Goal: Book appointment/travel/reservation

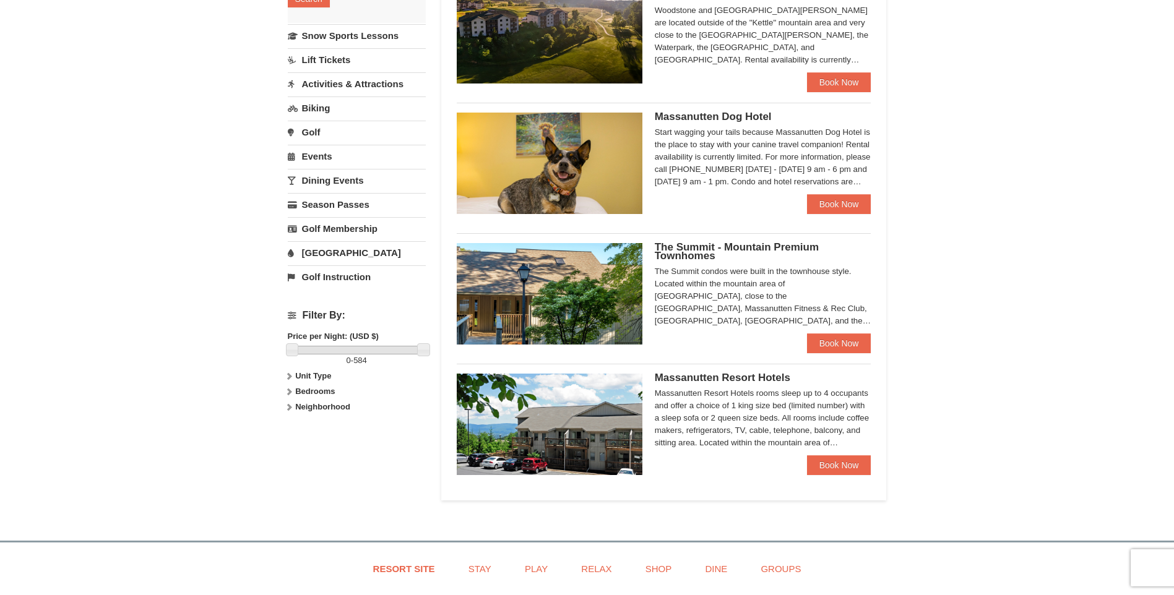
scroll to position [309, 0]
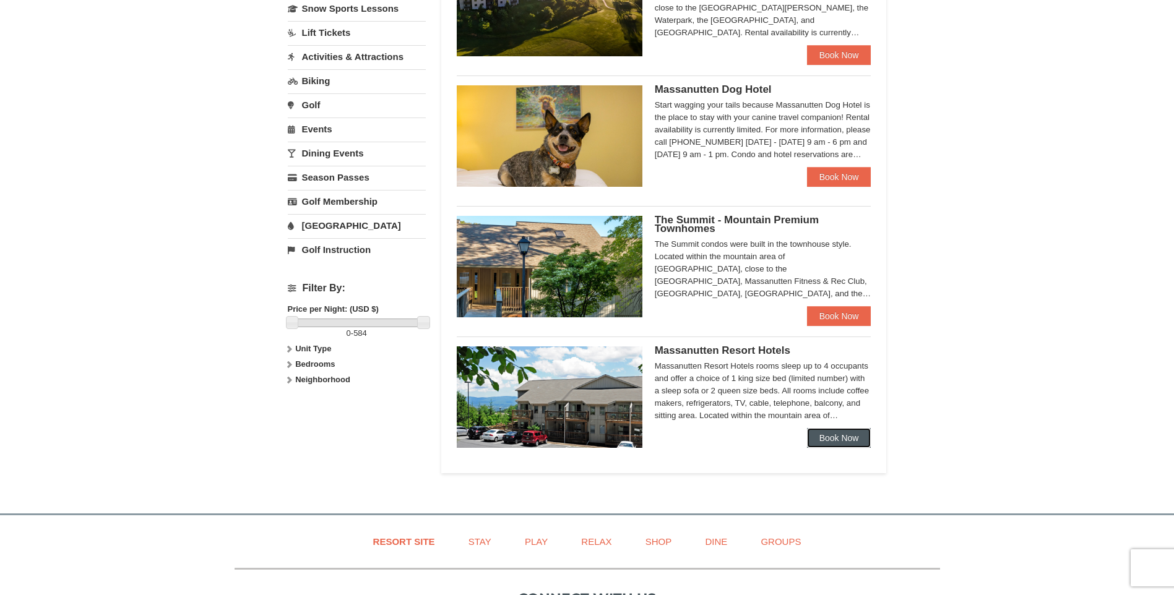
click at [831, 444] on link "Book Now" at bounding box center [839, 438] width 64 height 20
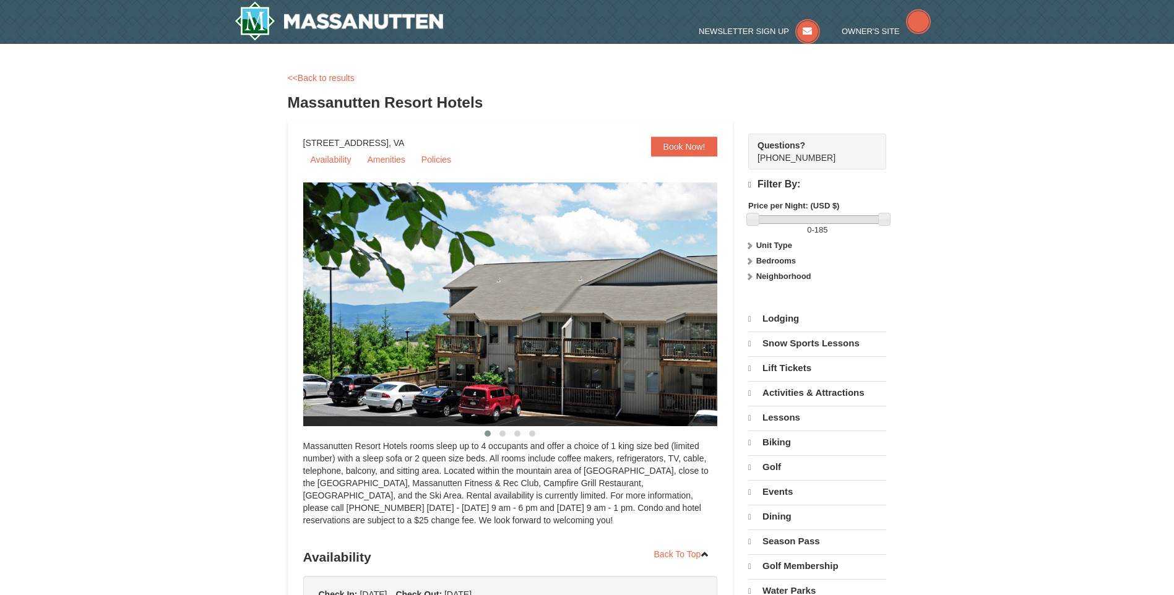
select select "10"
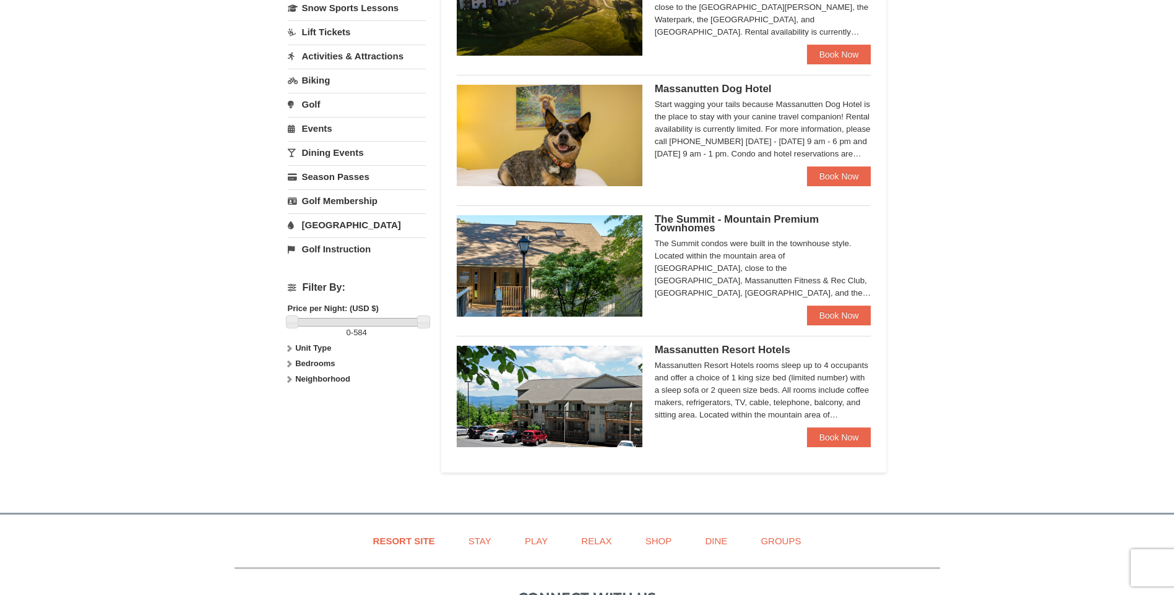
scroll to position [309, 0]
click at [817, 324] on link "Book Now" at bounding box center [839, 316] width 64 height 20
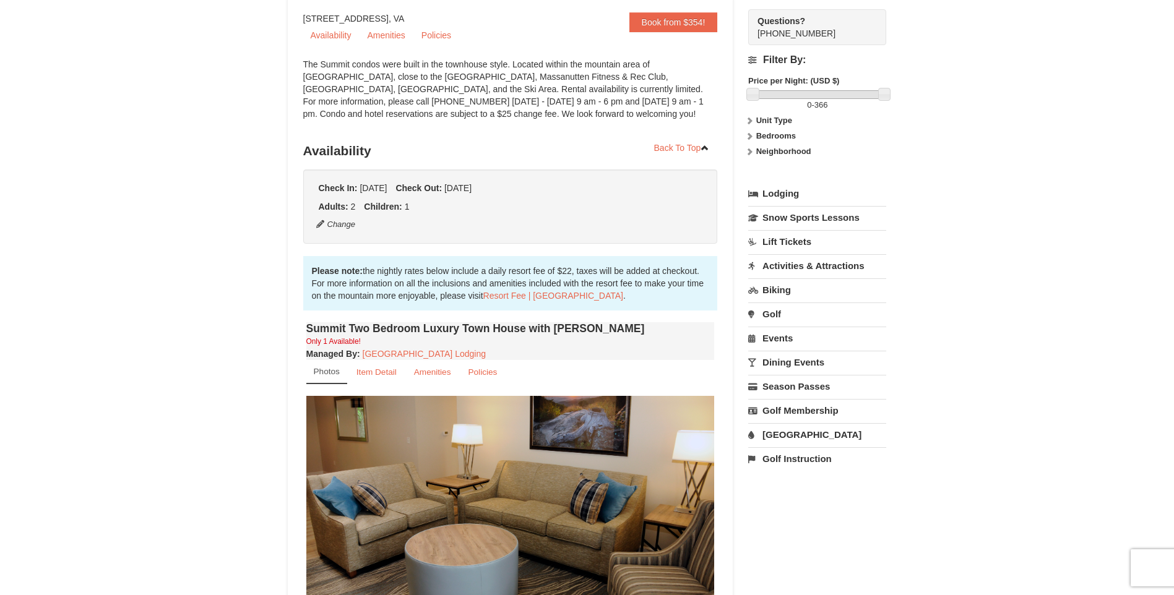
scroll to position [62, 0]
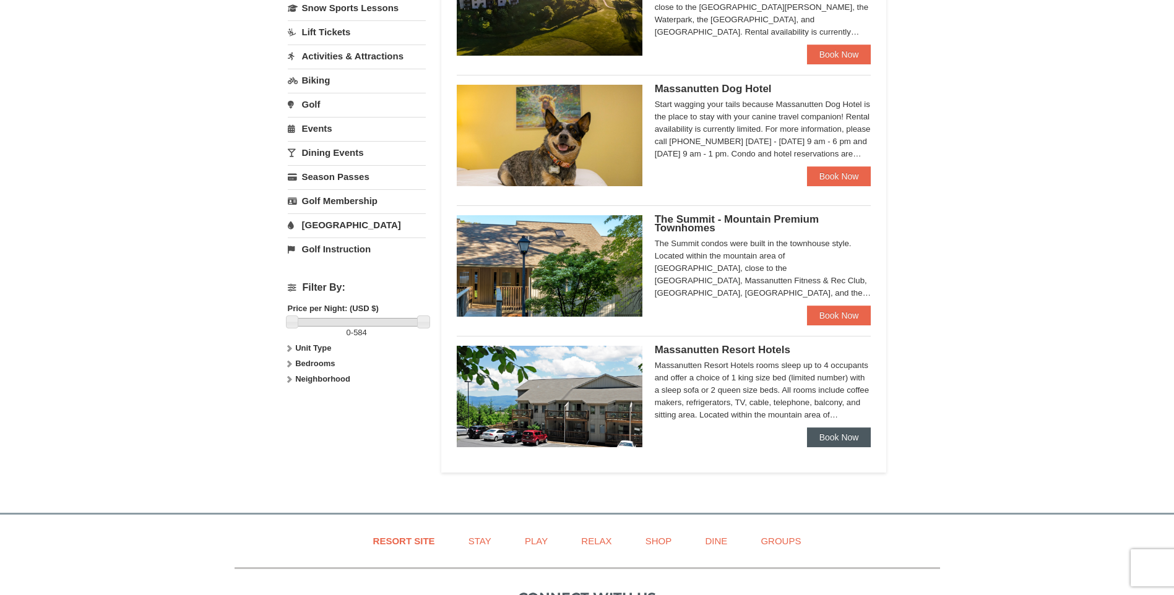
scroll to position [309, 0]
click at [855, 441] on link "Book Now" at bounding box center [839, 438] width 64 height 20
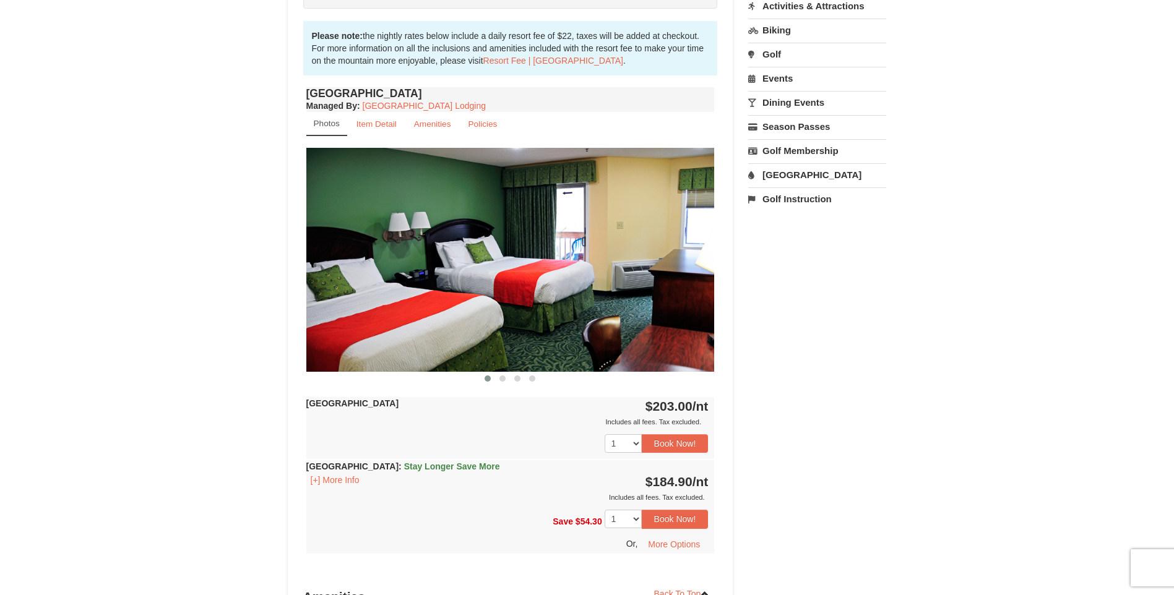
scroll to position [383, 0]
click at [501, 380] on span at bounding box center [502, 379] width 6 height 6
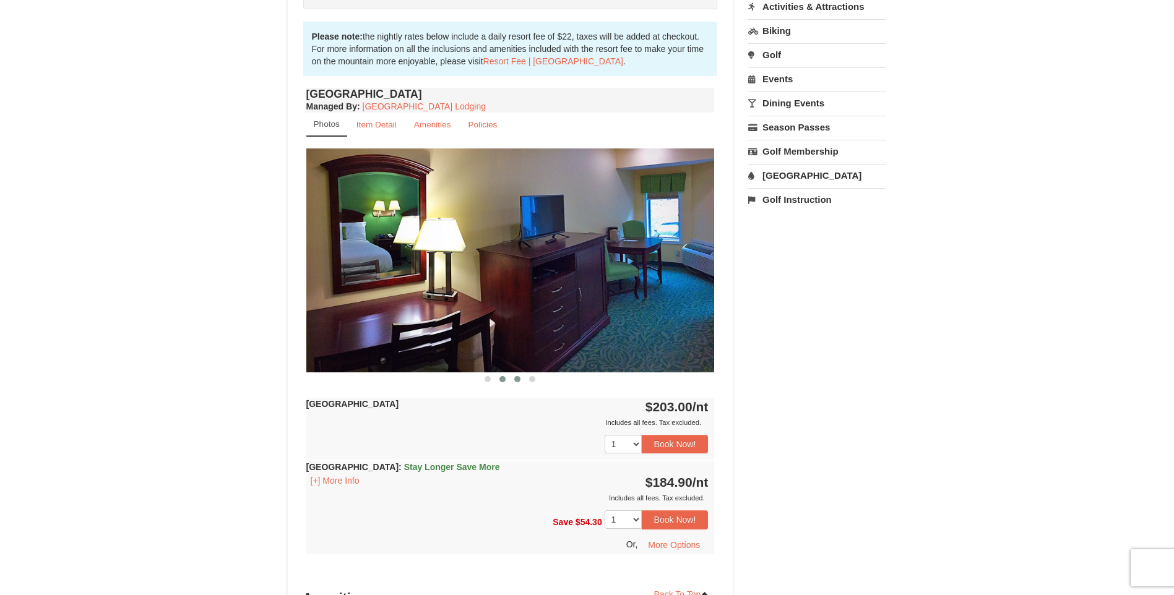
click at [516, 376] on button at bounding box center [517, 379] width 15 height 12
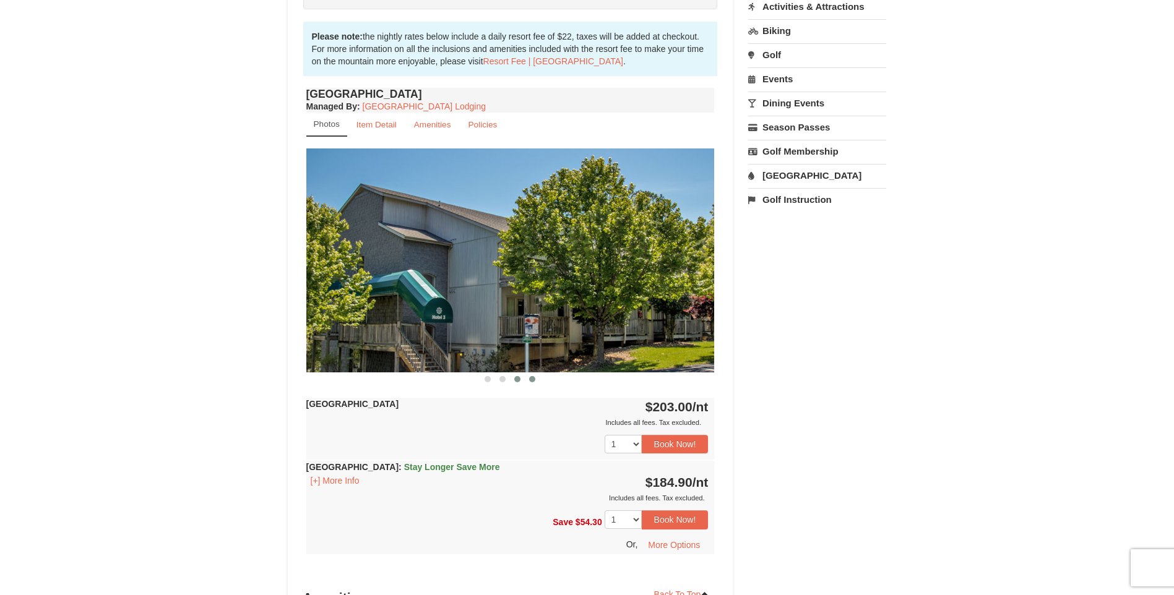
click at [530, 380] on span at bounding box center [532, 379] width 6 height 6
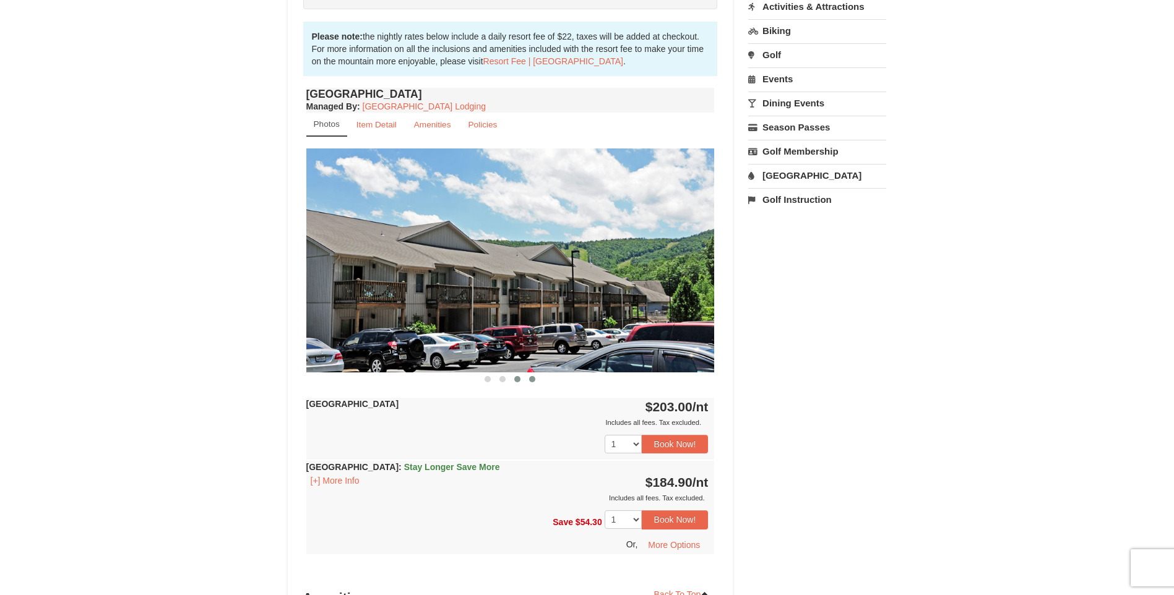
click at [518, 384] on button at bounding box center [517, 379] width 15 height 12
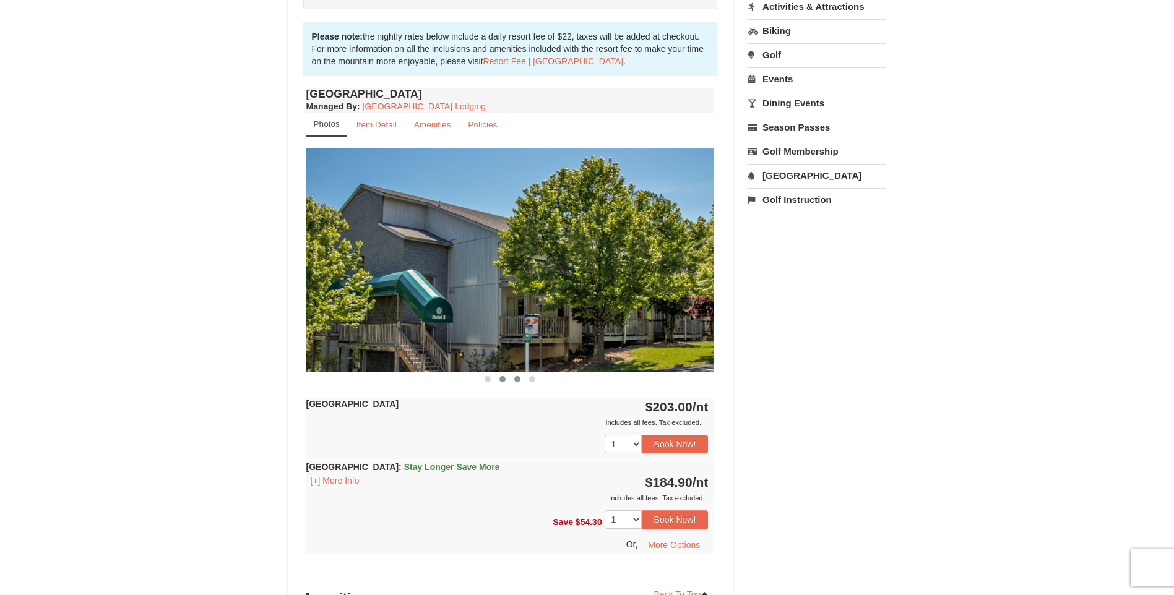
click at [506, 385] on button at bounding box center [502, 379] width 15 height 12
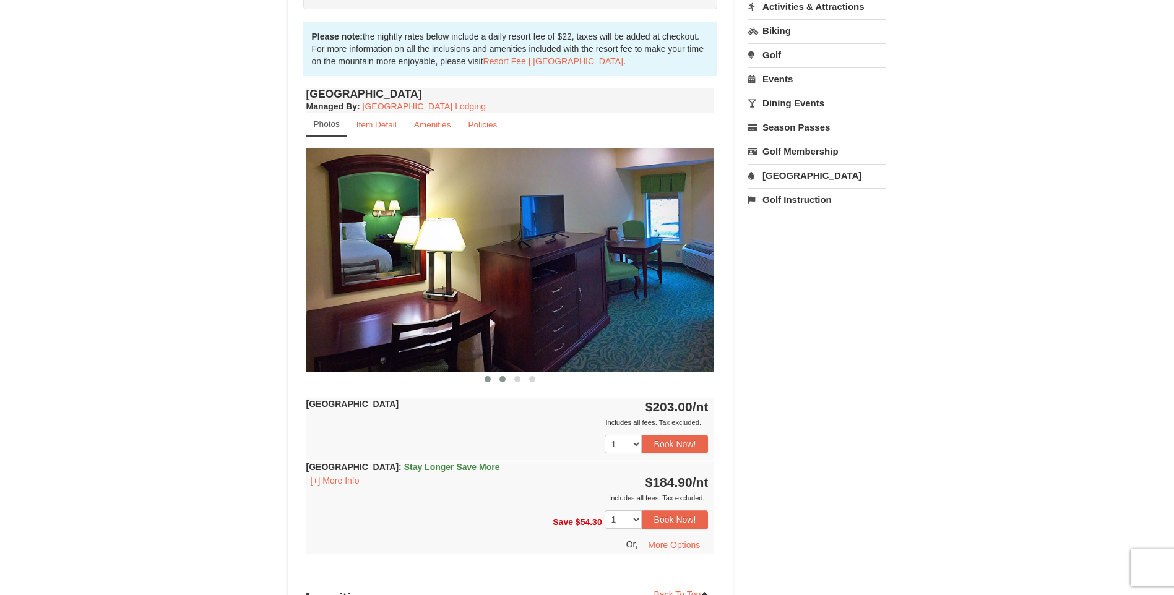
click at [487, 381] on span at bounding box center [488, 379] width 6 height 6
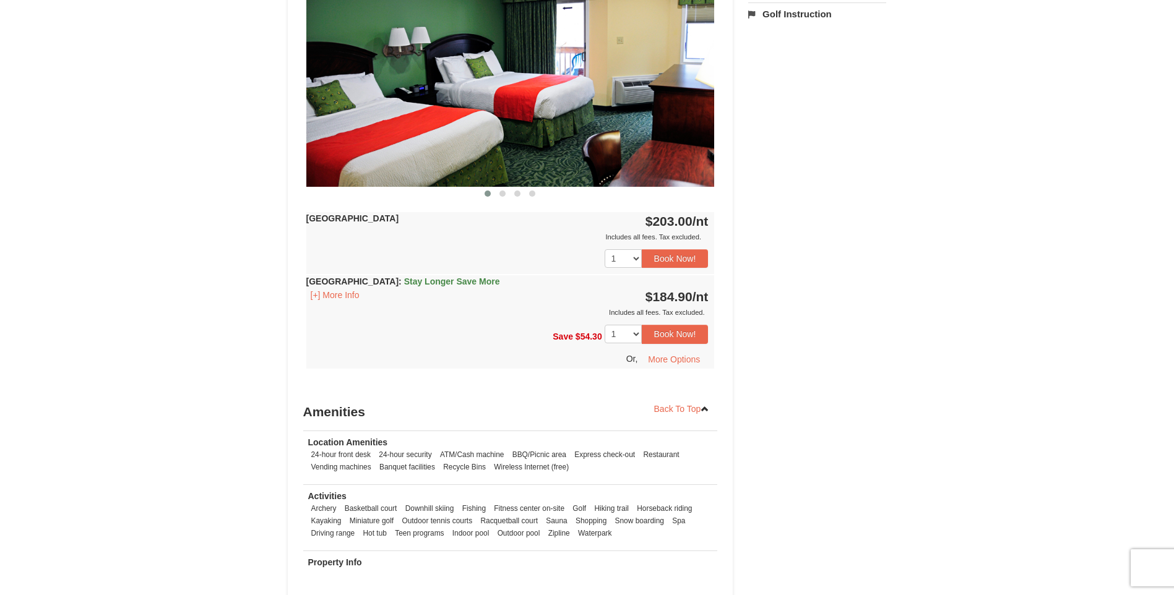
scroll to position [507, 0]
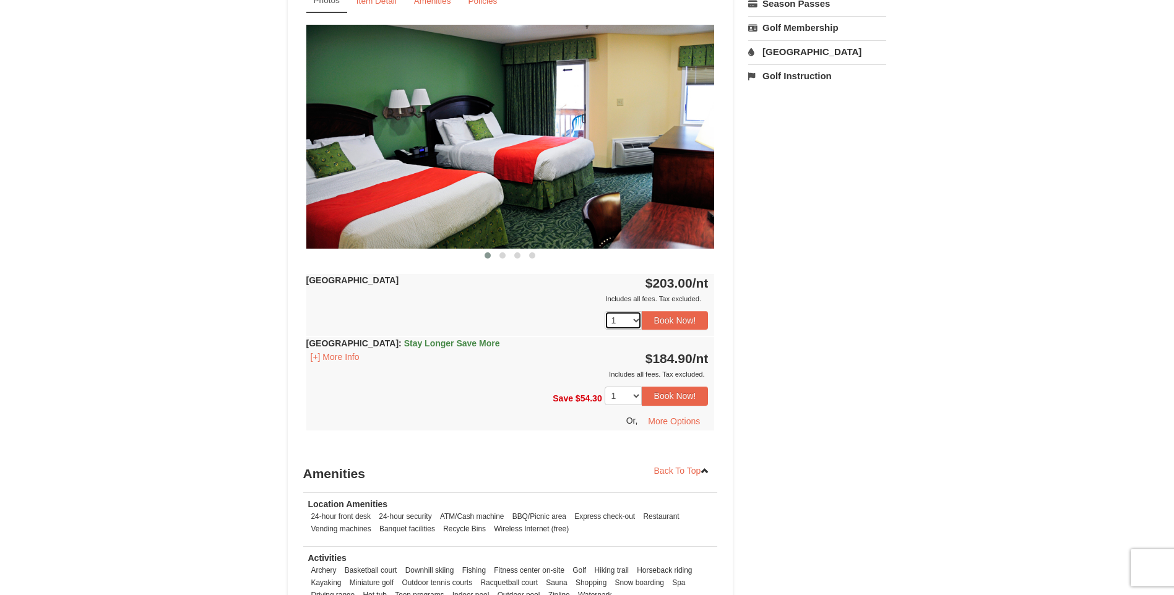
click at [636, 321] on select "1 2 3 4 5 6 7 8 9 10 11 12 13 14 15 16 17 18" at bounding box center [623, 320] width 37 height 19
select select "3"
click at [605, 311] on select "1 2 3 4 5 6 7 8 9 10 11 12 13 14 15 16 17 18" at bounding box center [623, 320] width 37 height 19
click at [685, 318] on button "Book Now!" at bounding box center [675, 320] width 67 height 19
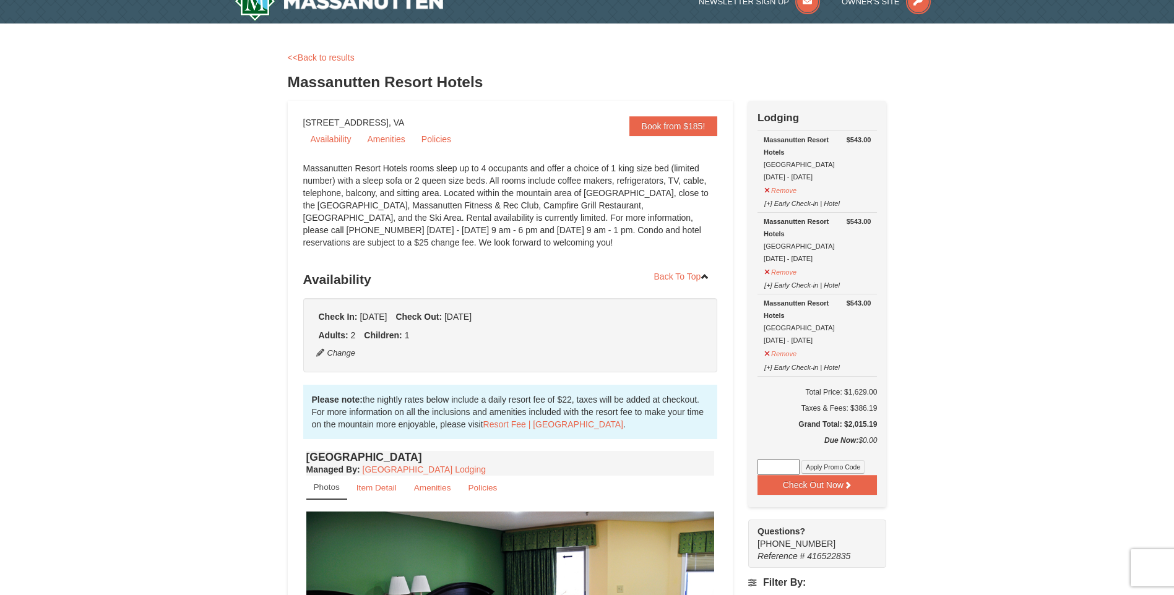
scroll to position [0, 0]
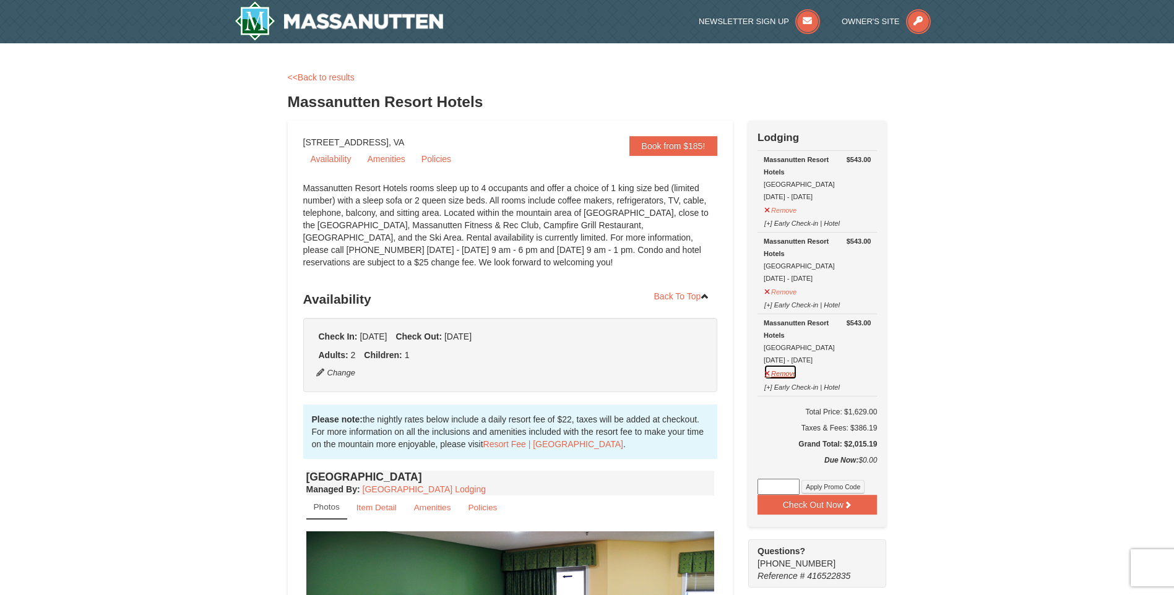
click at [767, 370] on button "Remove" at bounding box center [780, 372] width 33 height 15
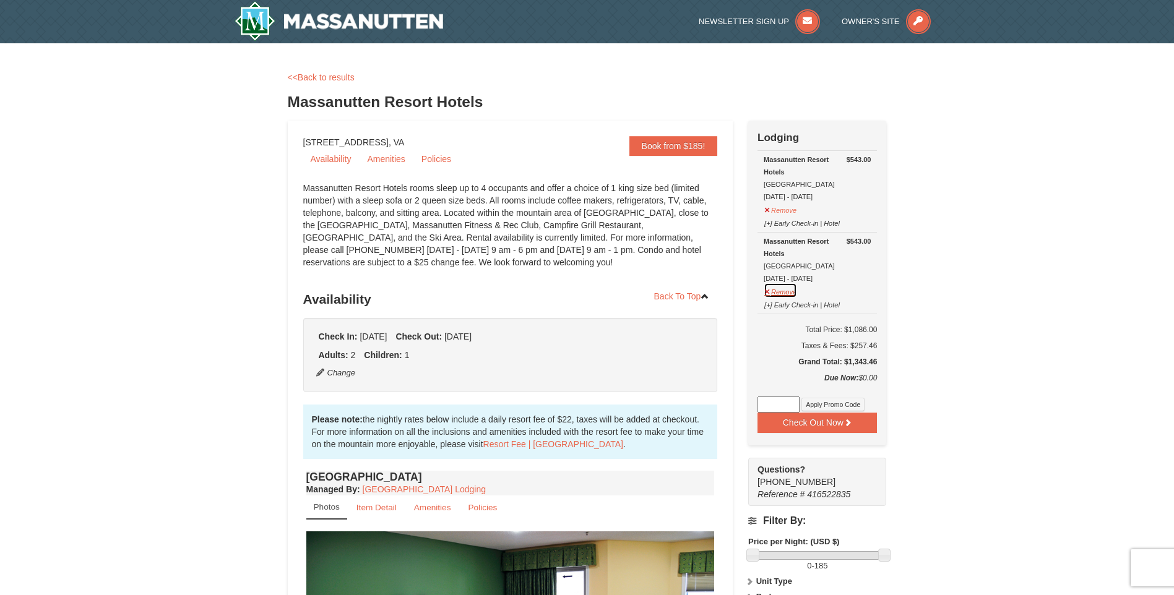
click at [766, 294] on button "Remove" at bounding box center [780, 290] width 33 height 15
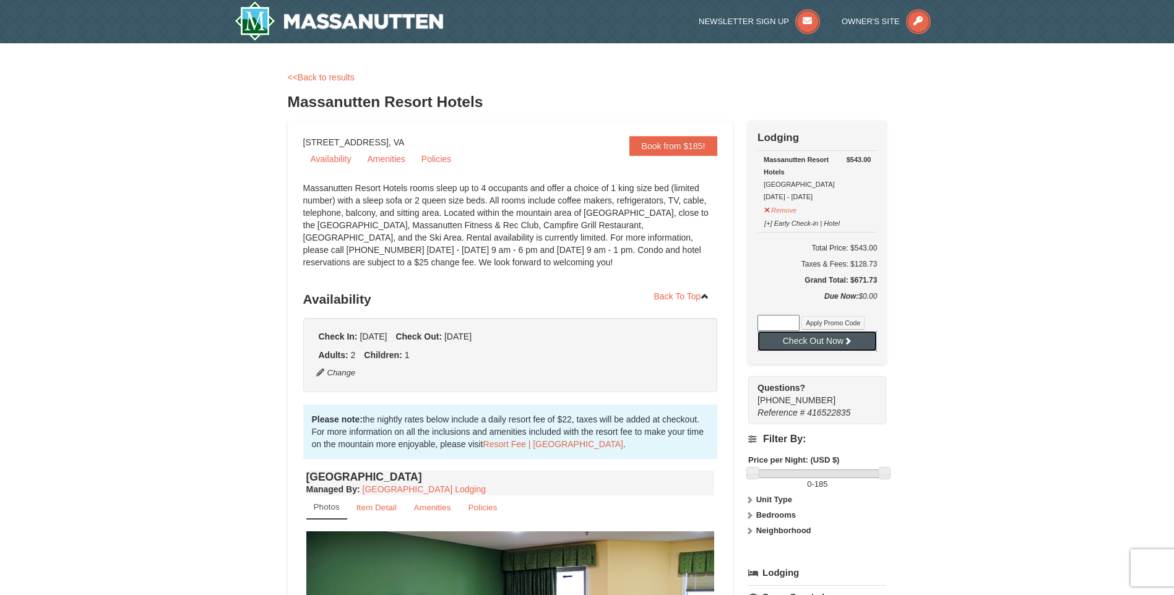
click at [778, 343] on button "Check Out Now" at bounding box center [817, 341] width 119 height 20
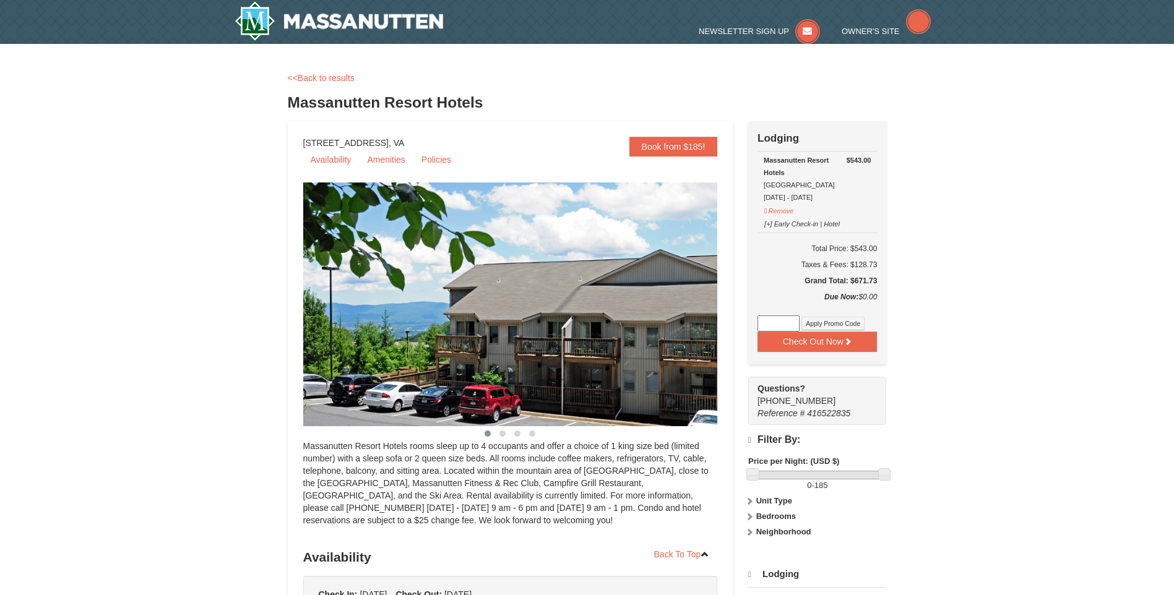
select select "3"
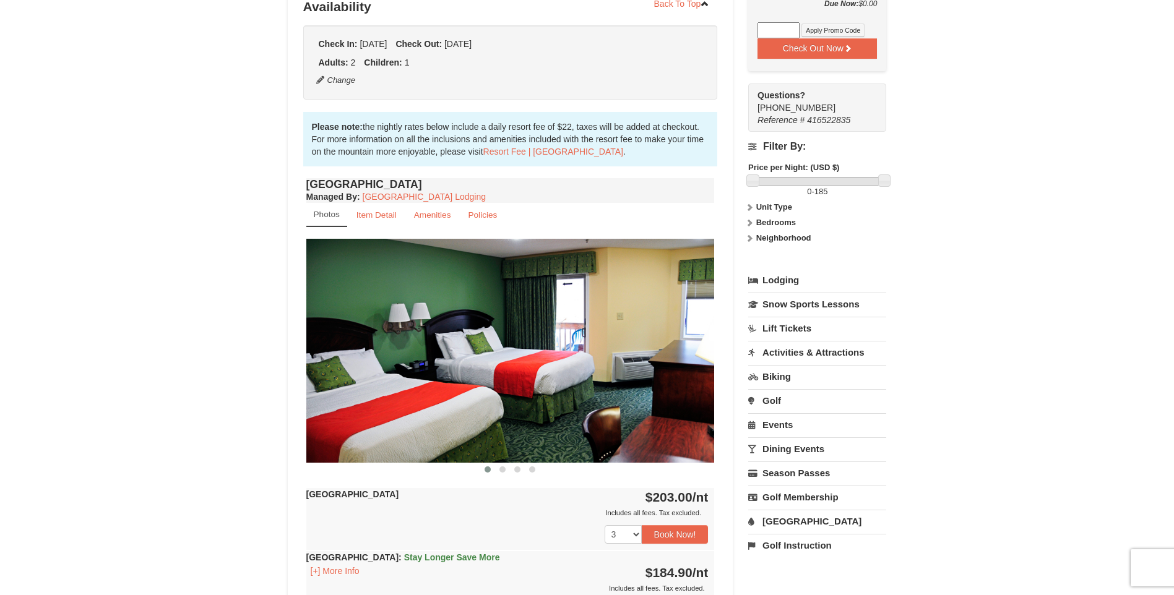
scroll to position [309, 0]
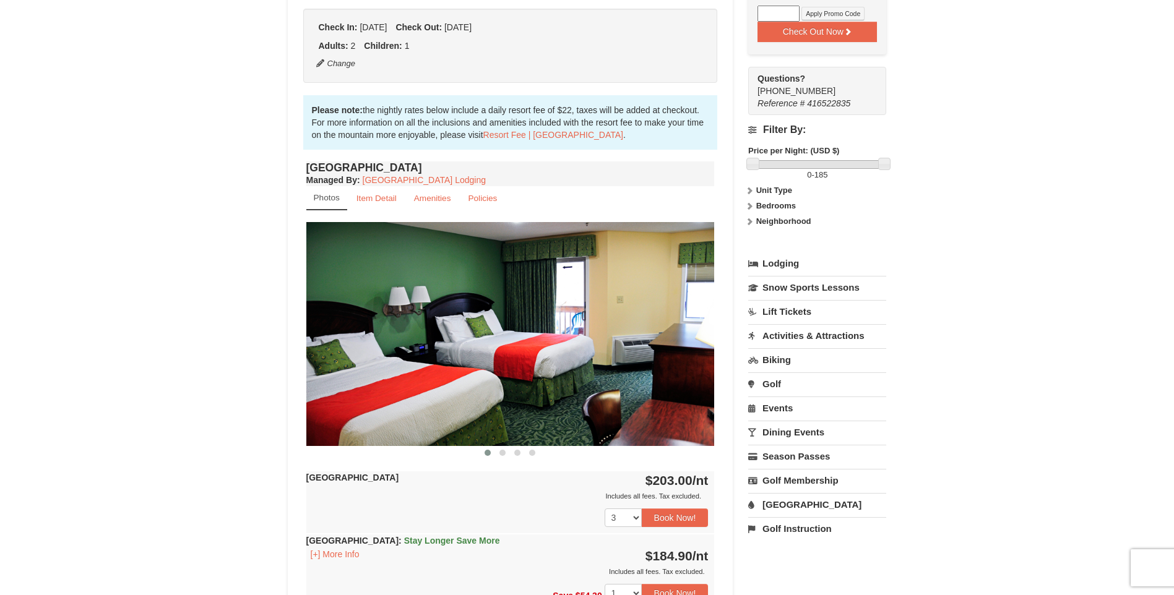
click at [779, 313] on link "Lift Tickets" at bounding box center [817, 311] width 138 height 23
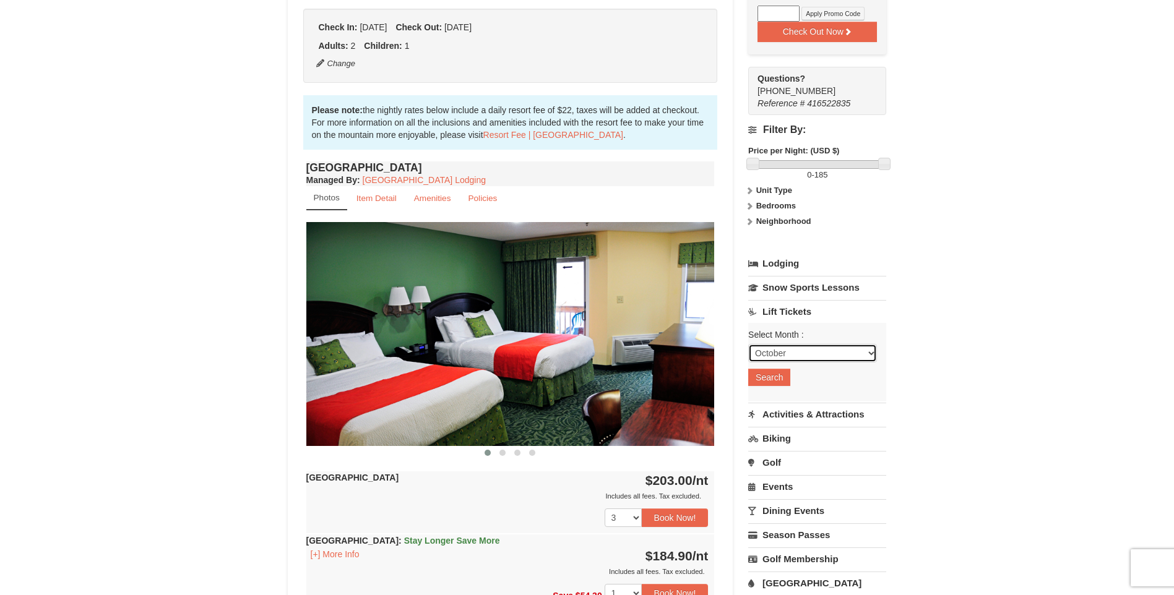
click at [795, 362] on select "October November December January February March April May June July August Sep…" at bounding box center [812, 353] width 129 height 19
select select "12"
click at [748, 345] on select "October November December January February March April May June July August Sep…" at bounding box center [812, 353] width 129 height 19
click at [784, 384] on button "Search" at bounding box center [769, 377] width 42 height 17
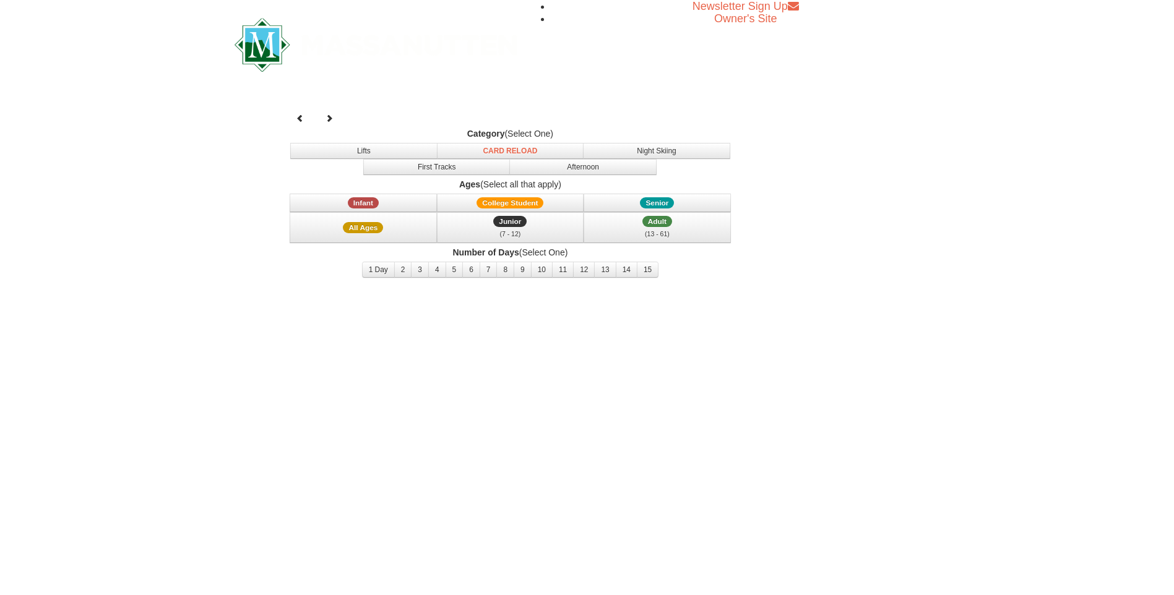
select select "12"
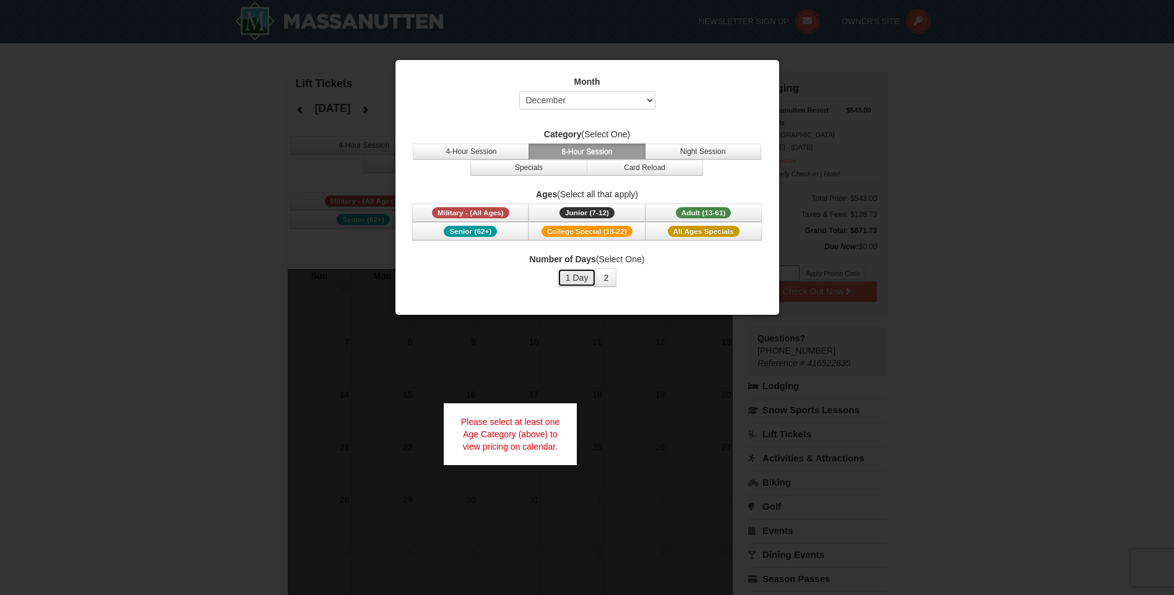
click at [580, 279] on button "1 Day" at bounding box center [577, 278] width 39 height 19
click at [680, 235] on span "All Ages Specials" at bounding box center [704, 231] width 72 height 11
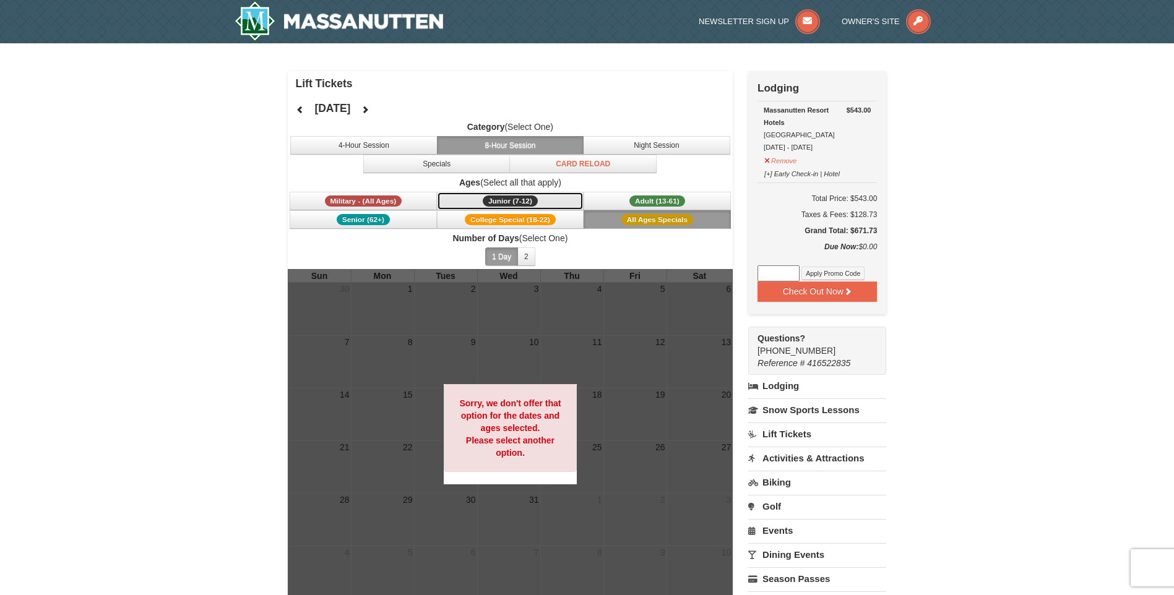
click at [534, 196] on span "Junior (7-12)" at bounding box center [510, 201] width 55 height 11
click at [663, 221] on span "All Ages Specials" at bounding box center [657, 219] width 72 height 11
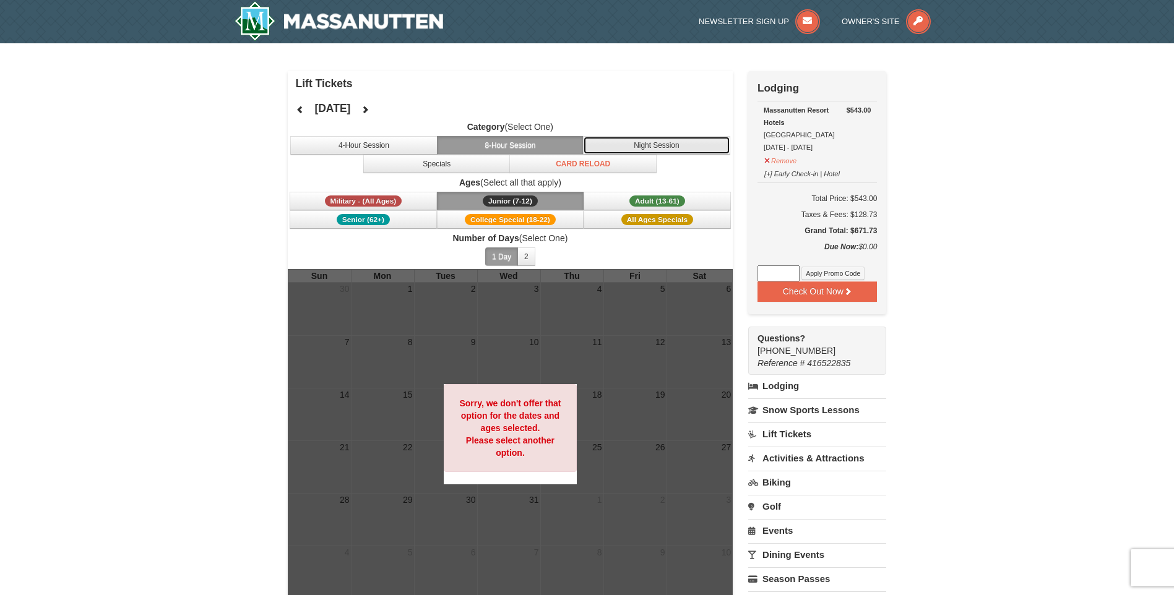
click at [644, 144] on button "Night Session" at bounding box center [656, 145] width 147 height 19
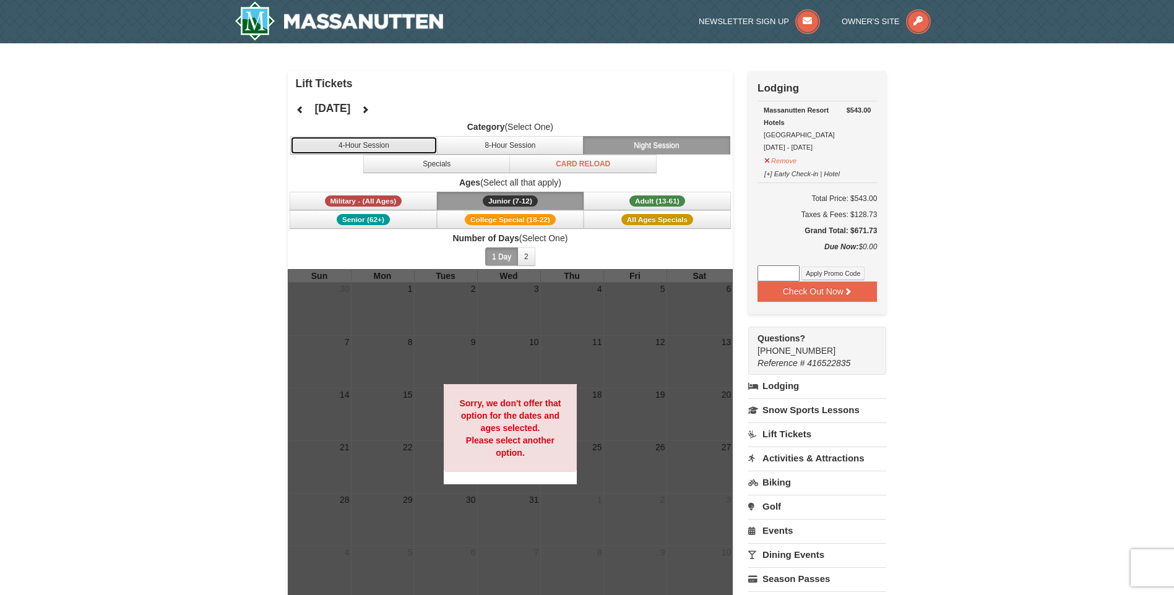
click at [389, 143] on button "4-Hour Session" at bounding box center [363, 145] width 147 height 19
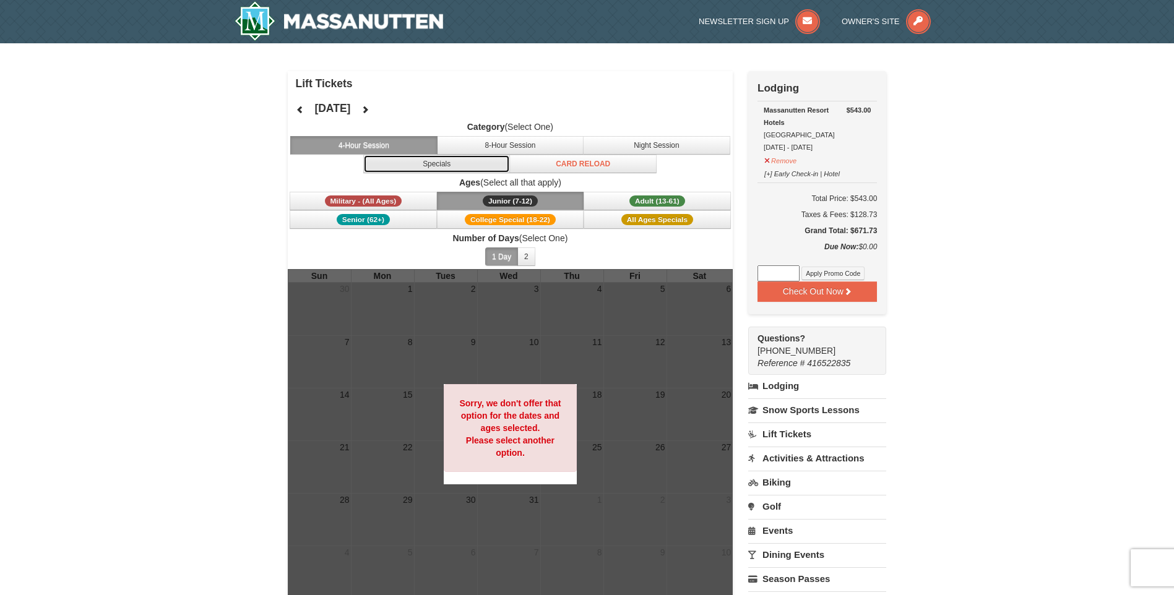
click at [475, 169] on button "Specials" at bounding box center [436, 164] width 147 height 19
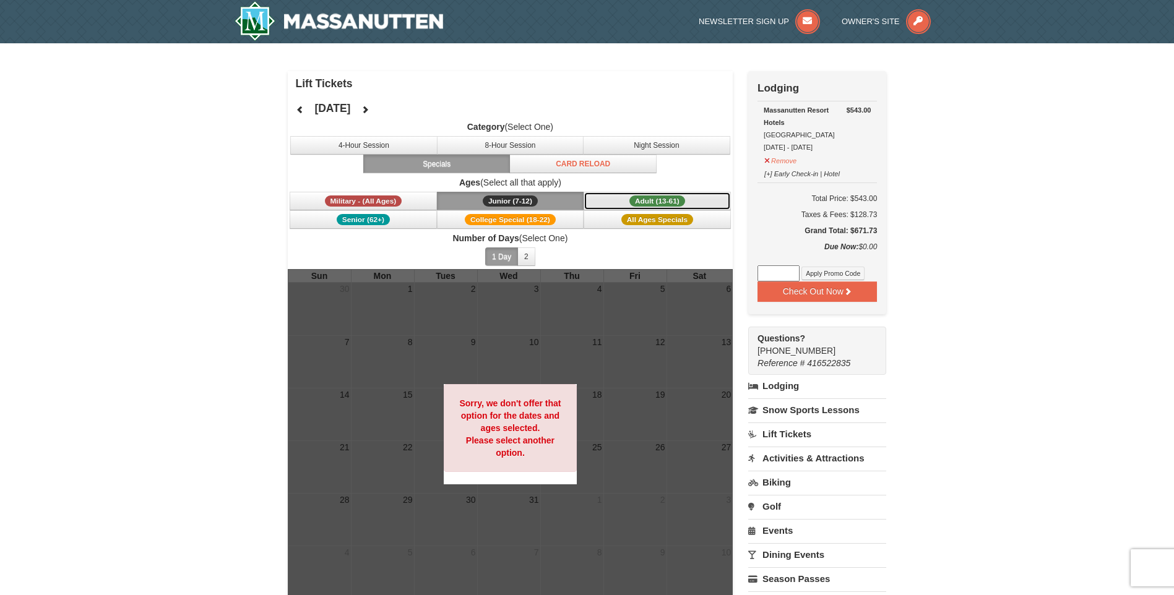
click at [626, 201] on button "Adult (13-61) (13 - 61)" at bounding box center [657, 201] width 147 height 19
click at [524, 202] on span "Junior (7-12)" at bounding box center [510, 201] width 55 height 11
click at [528, 249] on button "2" at bounding box center [526, 257] width 18 height 19
click at [512, 259] on button "1 Day" at bounding box center [501, 257] width 33 height 19
click at [511, 257] on button "1 Day" at bounding box center [501, 257] width 33 height 19
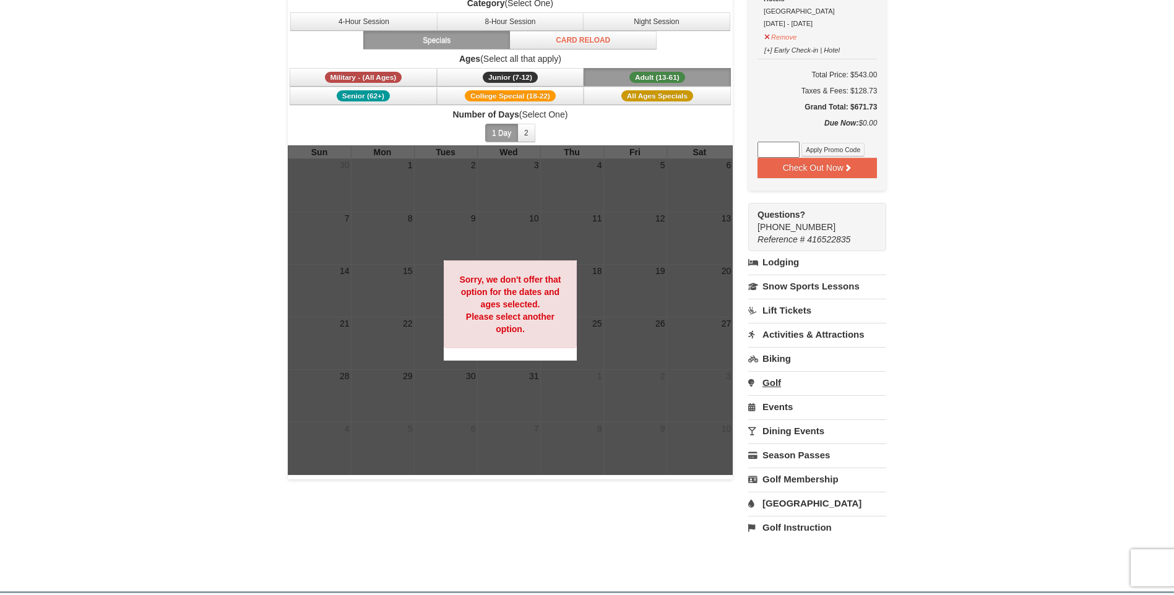
scroll to position [62, 0]
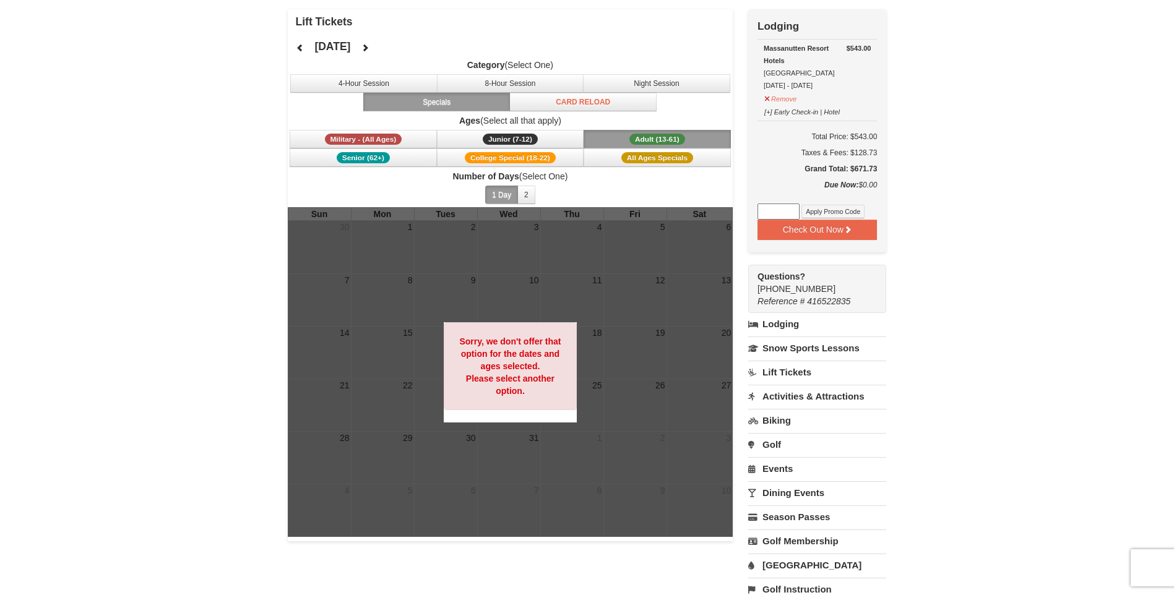
click at [811, 398] on link "Activities & Attractions" at bounding box center [817, 396] width 138 height 23
click at [774, 441] on input "[DATE]" at bounding box center [780, 438] width 64 height 19
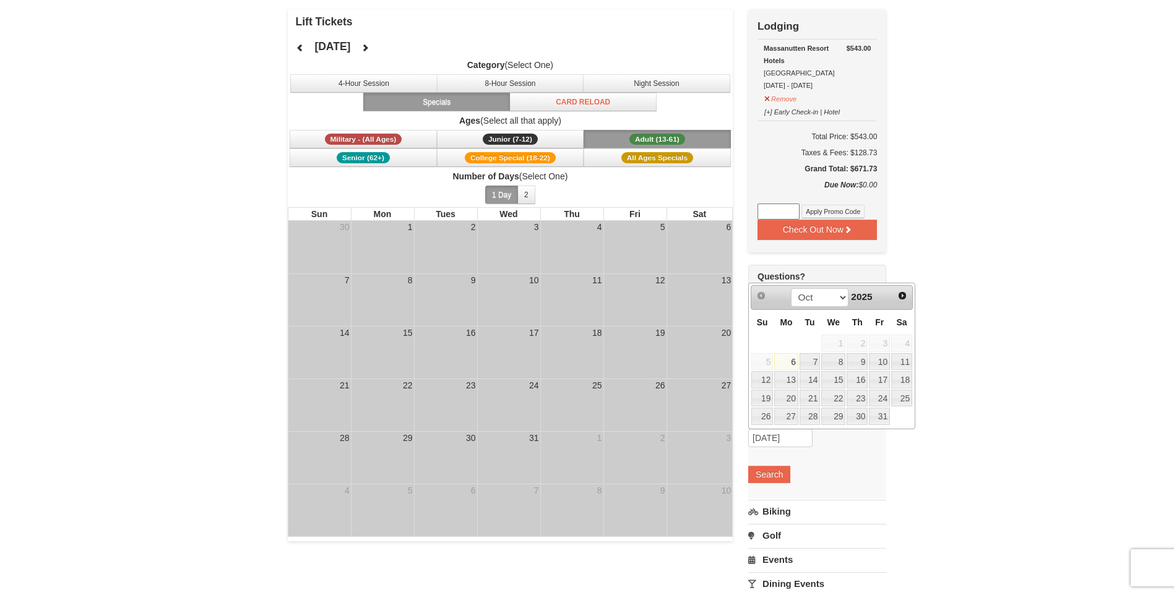
click at [590, 397] on td "25" at bounding box center [571, 405] width 63 height 53
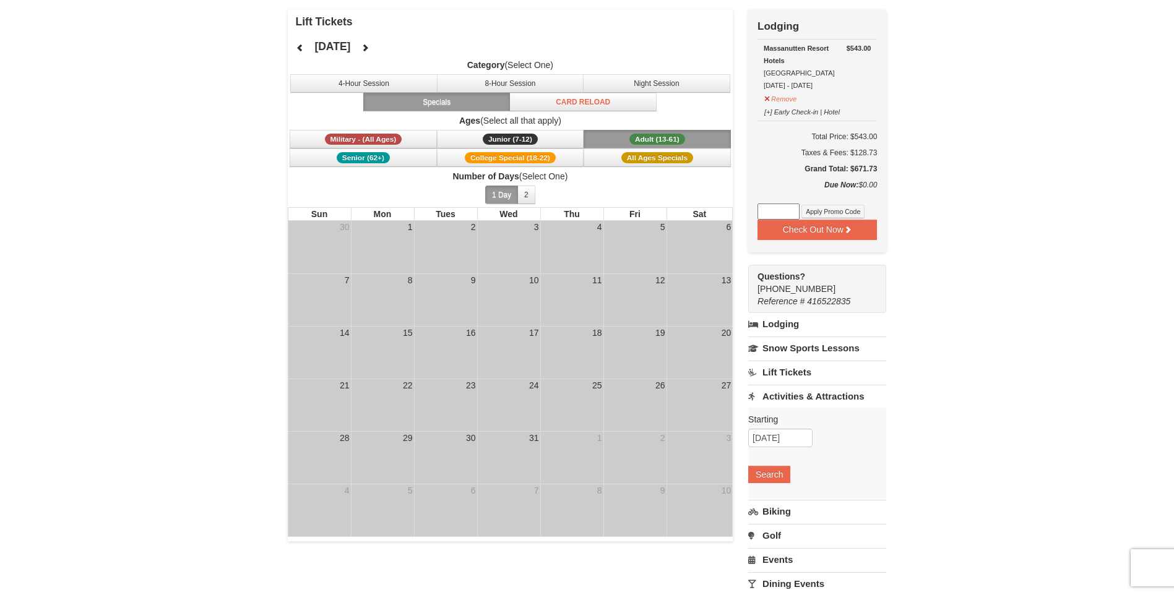
click at [590, 396] on td "25" at bounding box center [571, 405] width 63 height 53
click at [597, 388] on div "25" at bounding box center [597, 385] width 12 height 12
click at [410, 79] on button "4-Hour Session" at bounding box center [363, 83] width 147 height 19
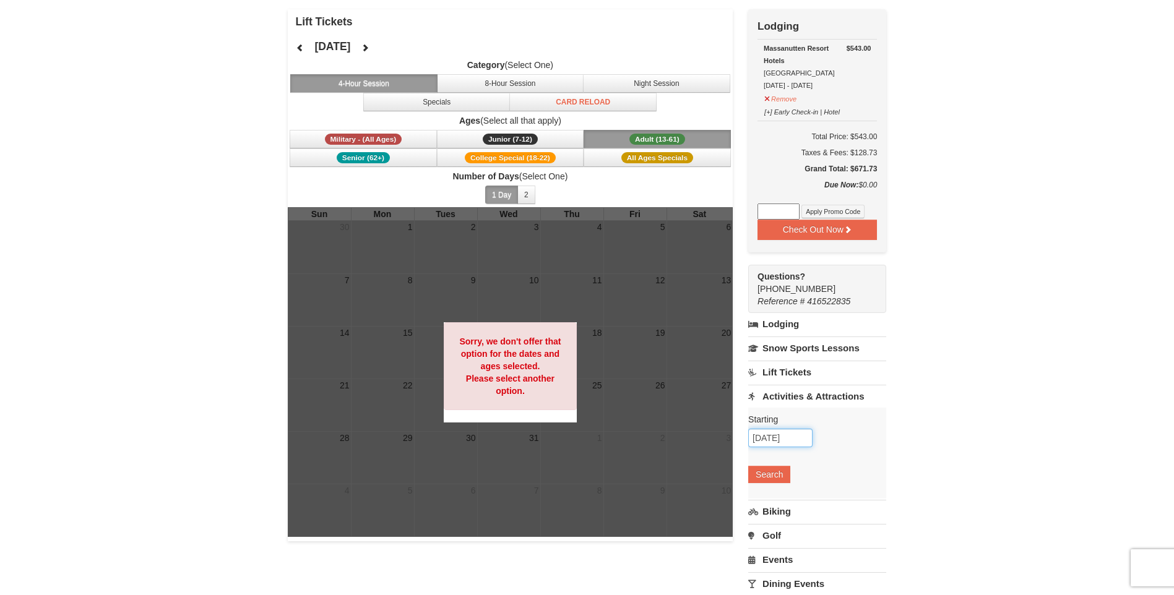
click at [771, 434] on input "[DATE]" at bounding box center [780, 438] width 64 height 19
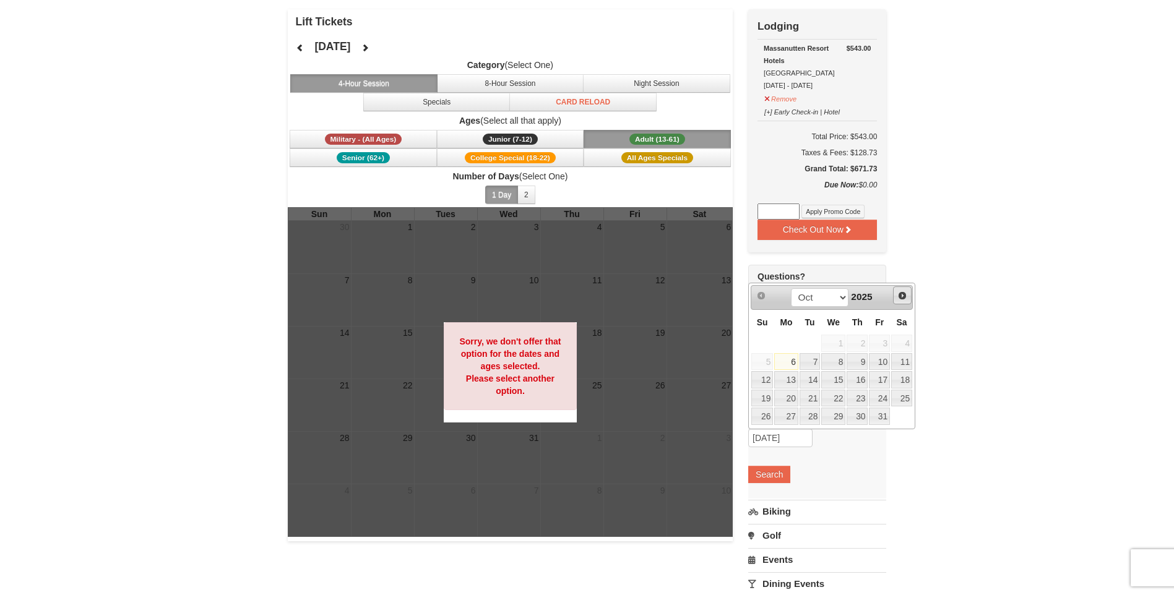
click at [909, 300] on link "Next" at bounding box center [902, 296] width 19 height 19
click at [909, 301] on link "Next" at bounding box center [902, 296] width 19 height 19
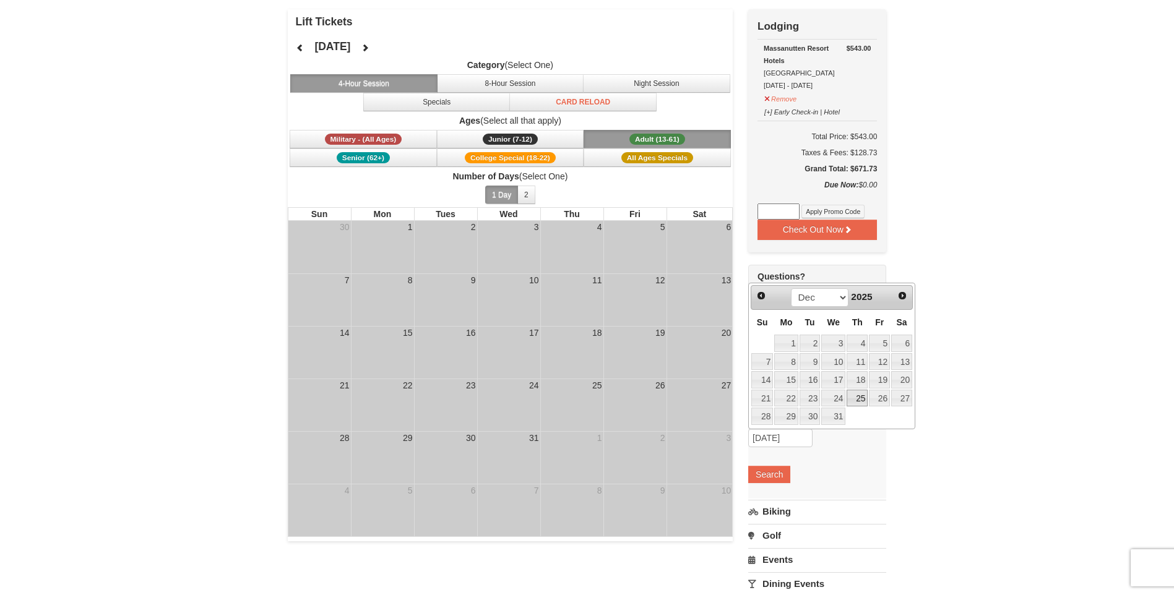
click at [850, 397] on link "25" at bounding box center [857, 398] width 21 height 17
type input "12/25/2025"
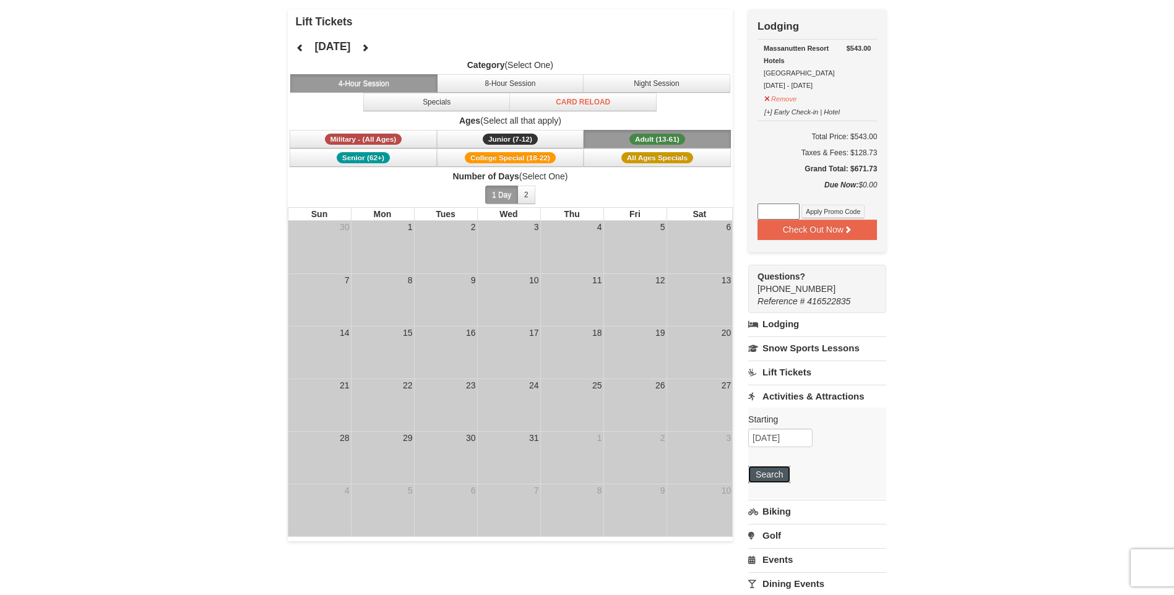
click at [757, 472] on button "Search" at bounding box center [769, 474] width 42 height 17
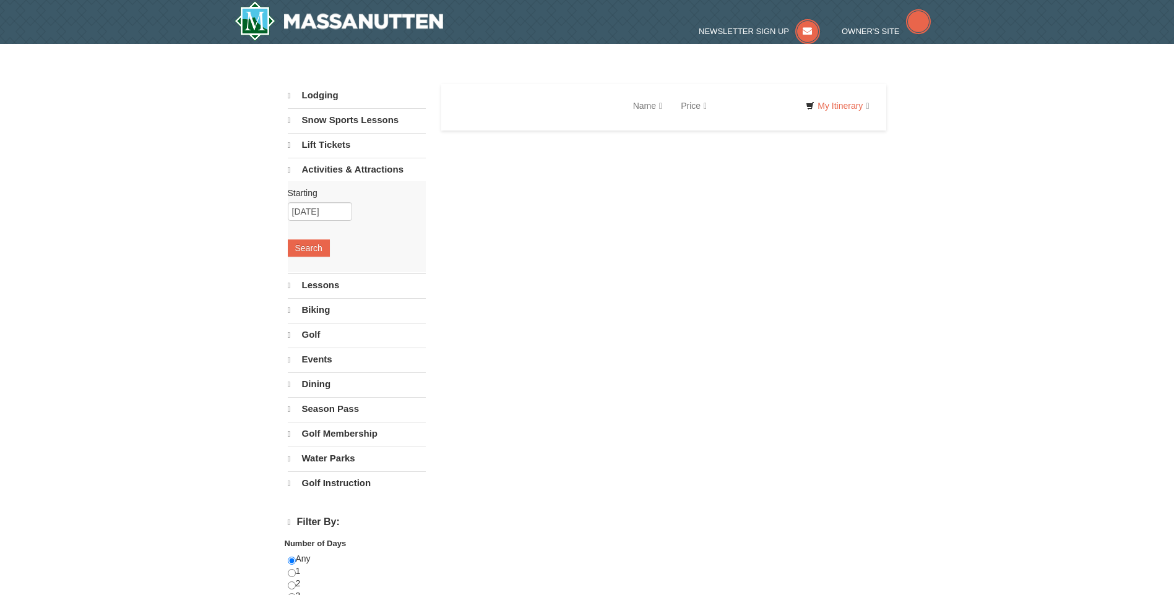
select select "10"
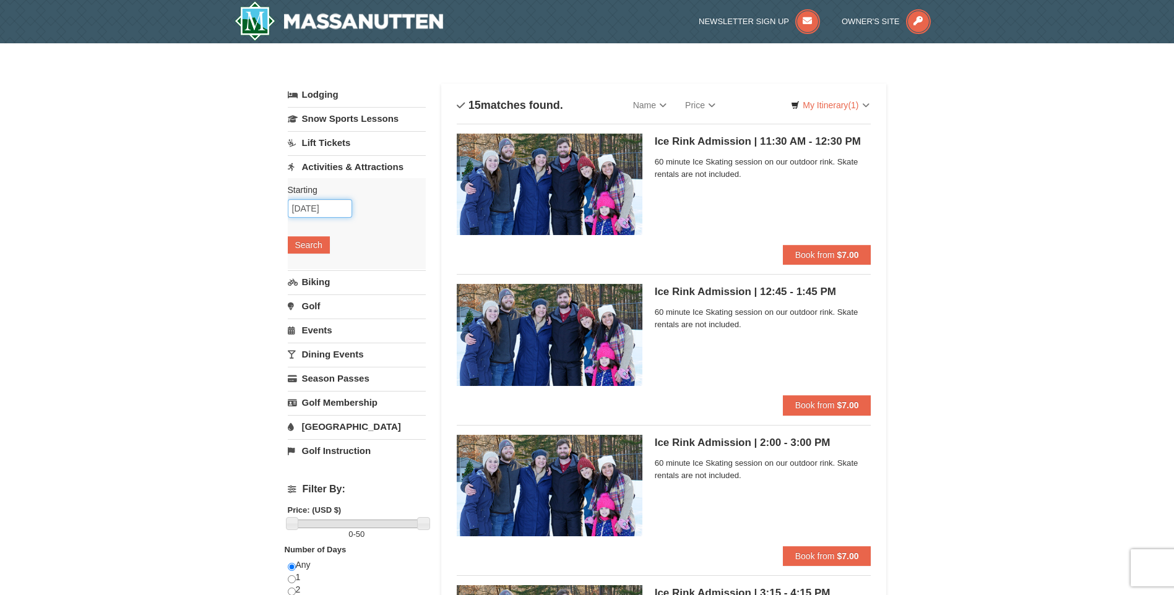
click at [313, 207] on input "[DATE]" at bounding box center [320, 208] width 64 height 19
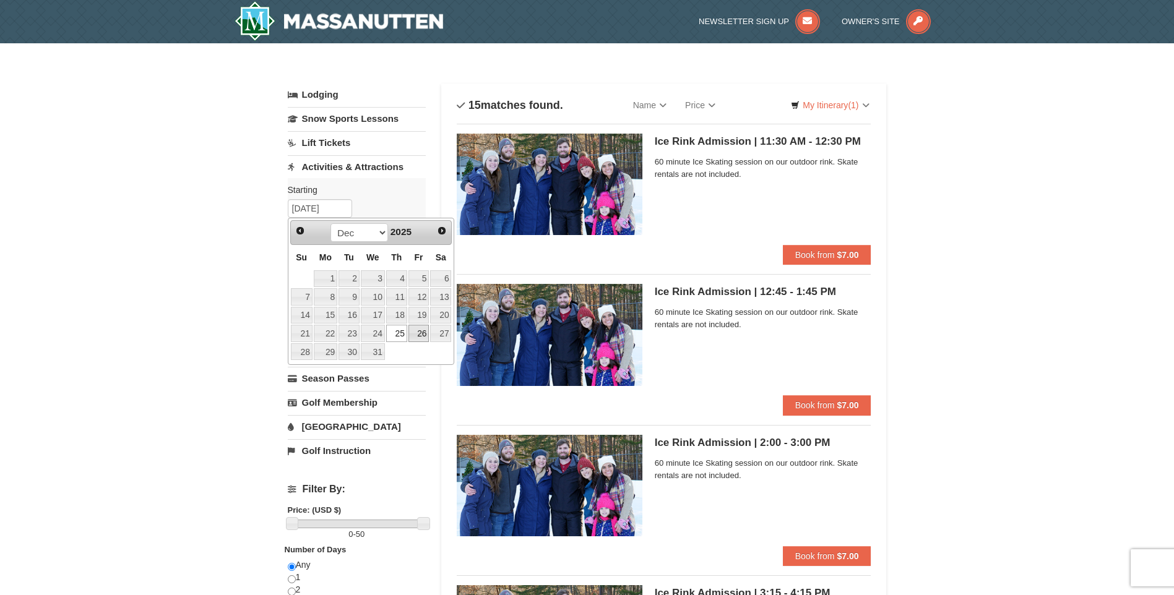
click at [418, 332] on link "26" at bounding box center [419, 333] width 21 height 17
type input "[DATE]"
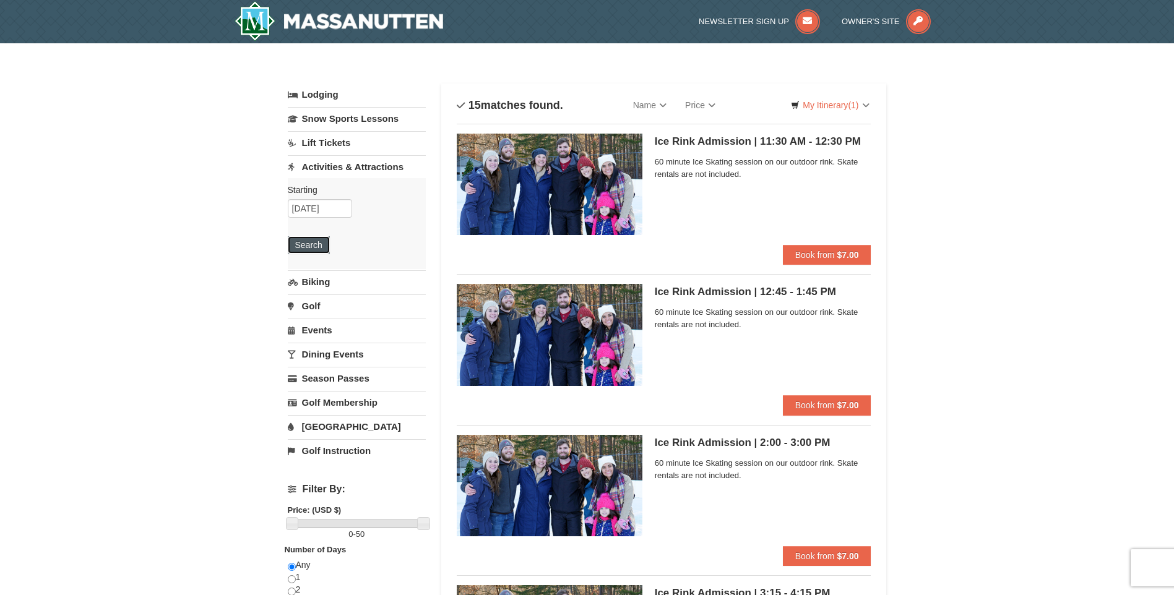
click at [295, 245] on button "Search" at bounding box center [309, 244] width 42 height 17
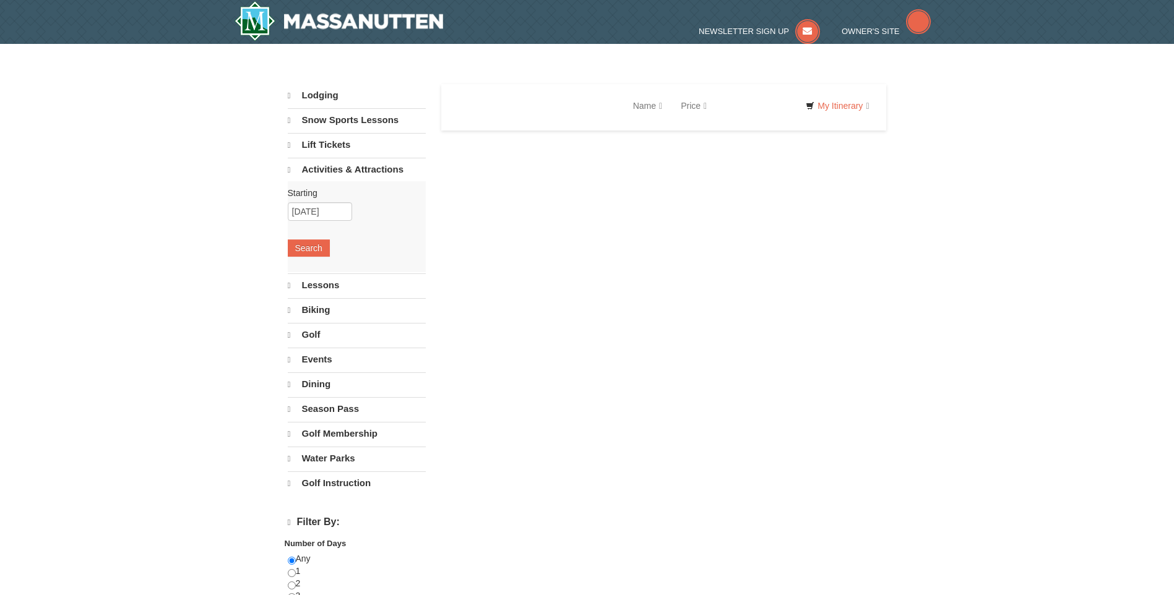
select select "10"
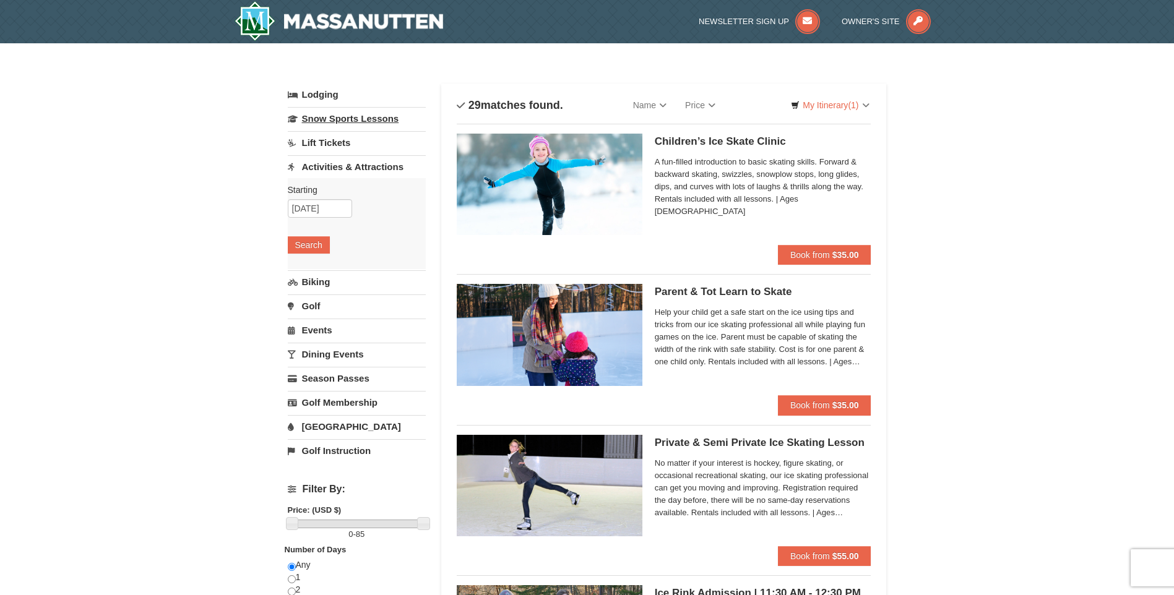
click at [355, 115] on link "Snow Sports Lessons" at bounding box center [357, 118] width 138 height 23
